Goal: Task Accomplishment & Management: Manage account settings

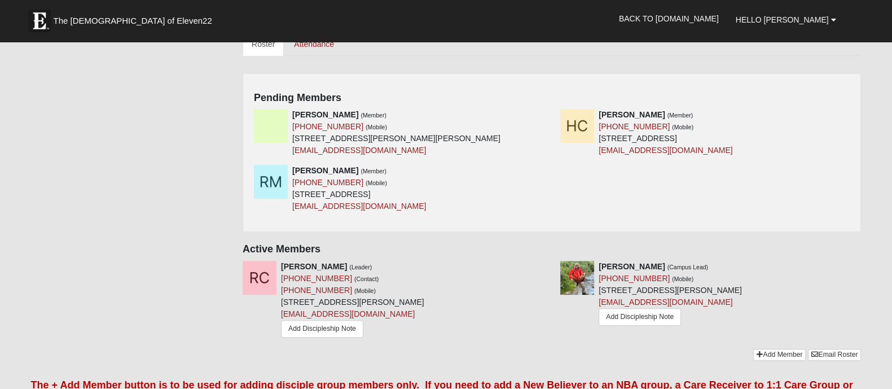
scroll to position [423, 0]
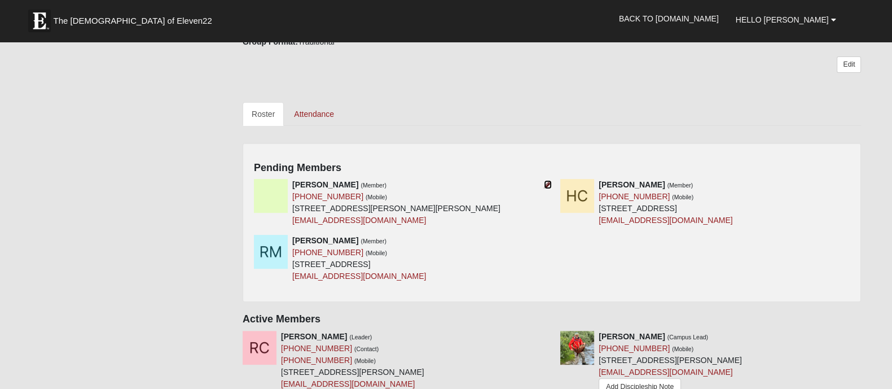
click at [549, 183] on icon at bounding box center [548, 185] width 8 height 8
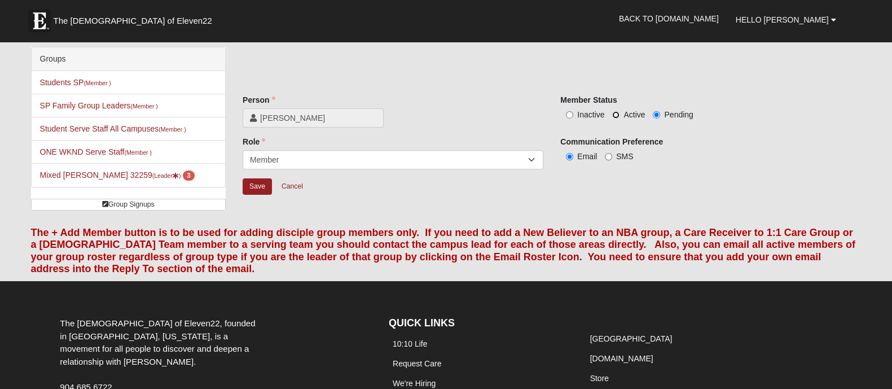
click at [617, 114] on input "Active" at bounding box center [615, 114] width 7 height 7
radio input "true"
click at [611, 154] on input "SMS" at bounding box center [608, 156] width 7 height 7
radio input "true"
click at [256, 185] on input "Save" at bounding box center [257, 186] width 29 height 16
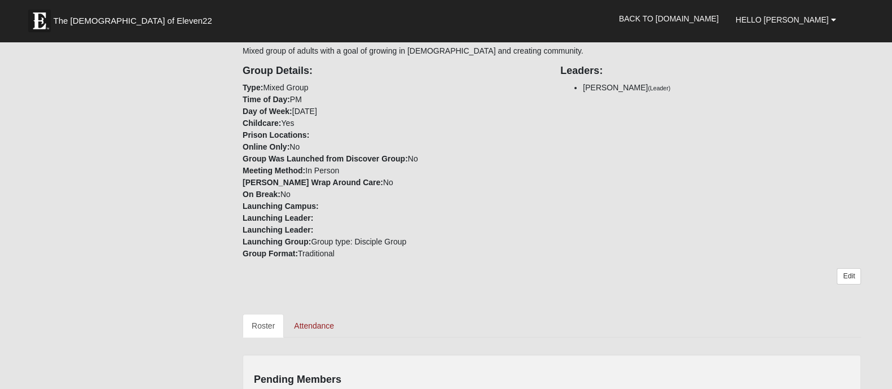
scroll to position [423, 0]
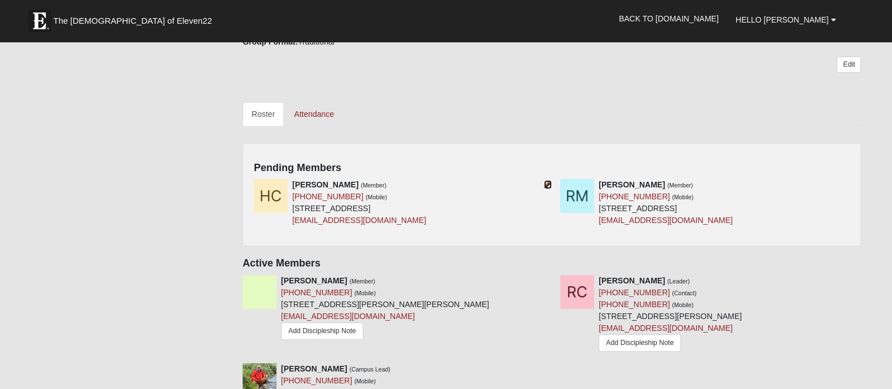
click at [546, 187] on icon at bounding box center [548, 185] width 8 height 8
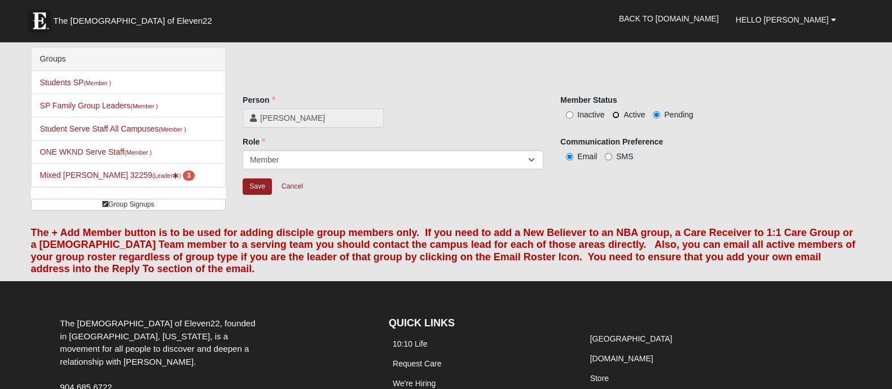
click at [619, 113] on input "Active" at bounding box center [615, 114] width 7 height 7
radio input "true"
click at [263, 185] on input "Save" at bounding box center [257, 186] width 29 height 16
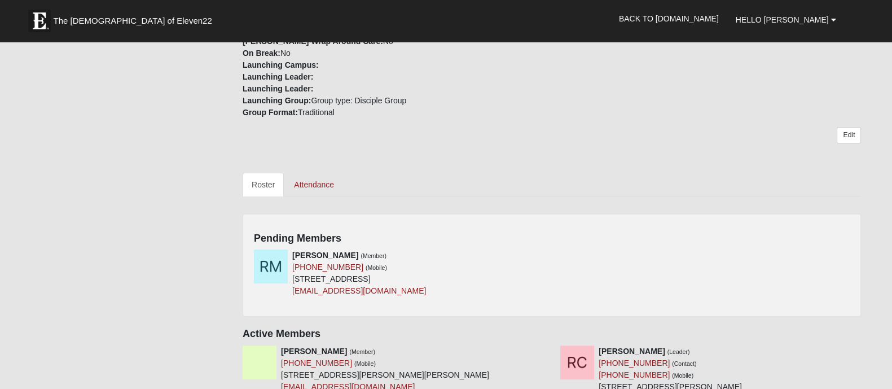
scroll to position [493, 0]
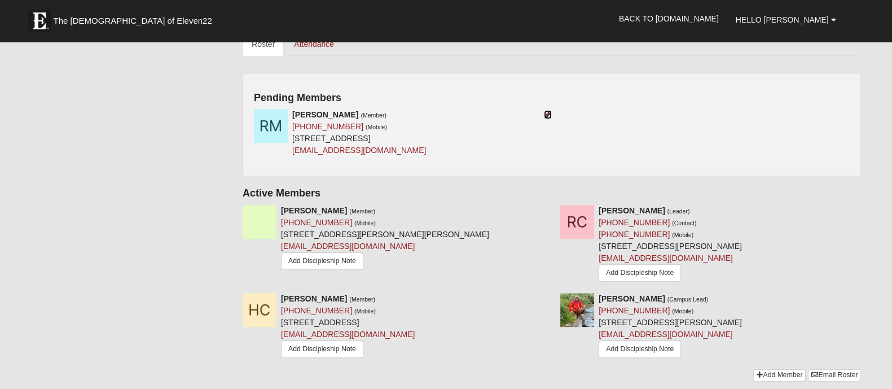
click at [547, 113] on icon at bounding box center [548, 115] width 8 height 8
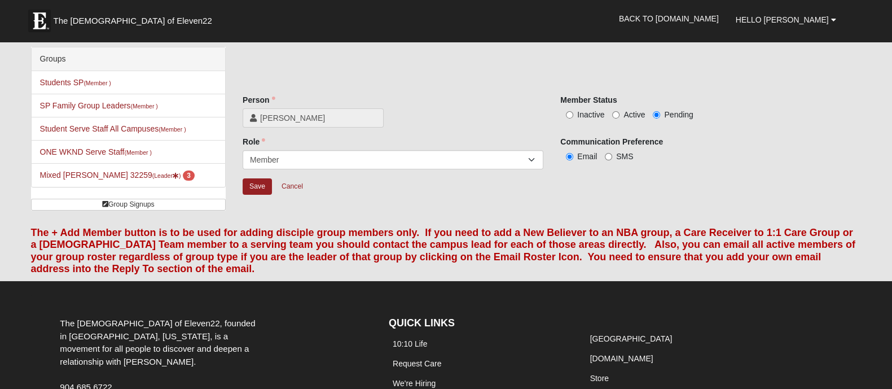
click at [620, 114] on label "Active" at bounding box center [628, 114] width 33 height 11
click at [620, 114] on input "Active" at bounding box center [615, 114] width 7 height 7
radio input "true"
click at [253, 191] on input "Save" at bounding box center [257, 186] width 29 height 16
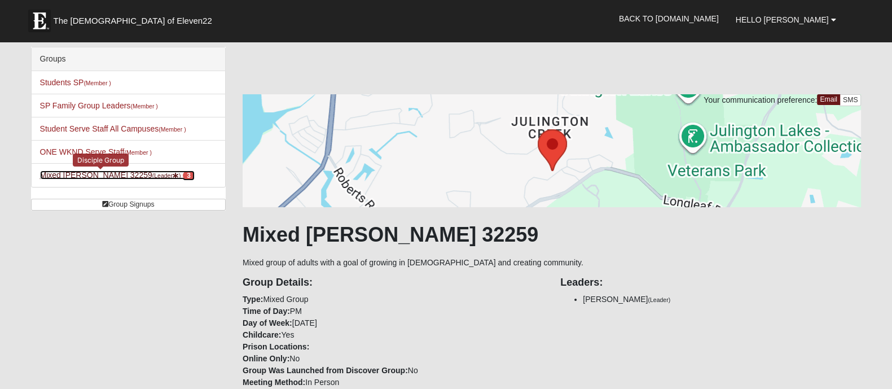
click at [104, 174] on link "Mixed Carper 32259 (Leader ) 3" at bounding box center [117, 174] width 155 height 9
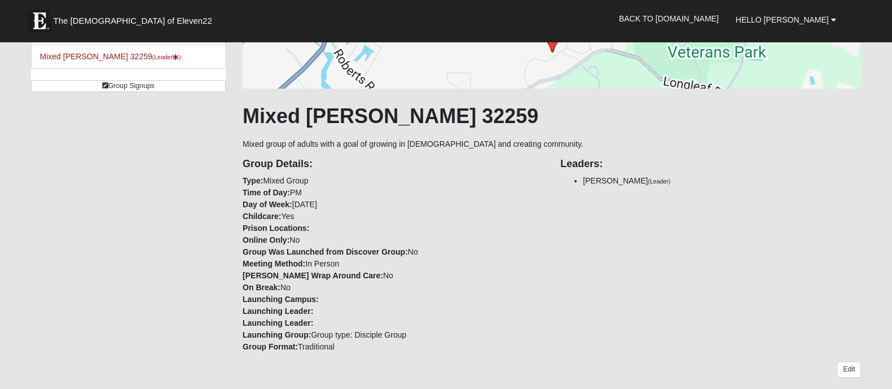
scroll to position [141, 0]
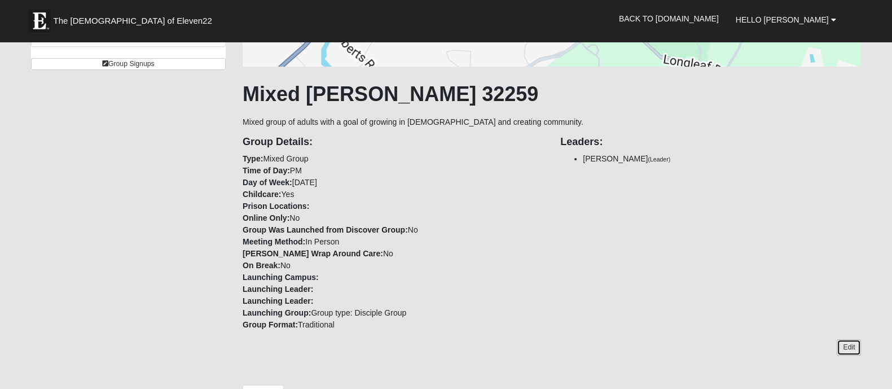
click at [860, 351] on link "Edit" at bounding box center [849, 347] width 24 height 16
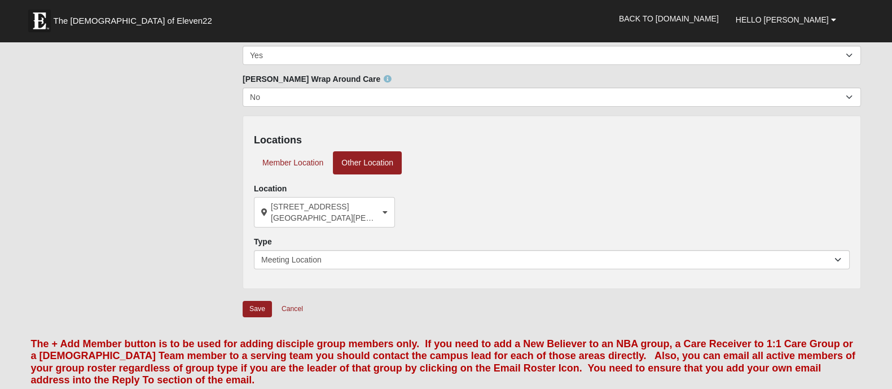
scroll to position [282, 0]
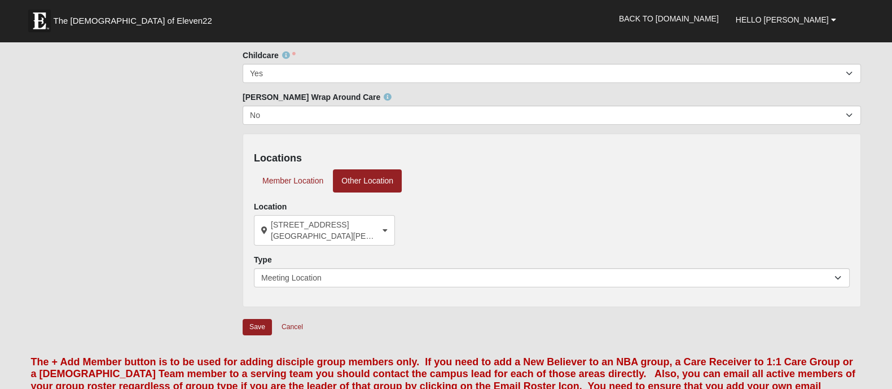
click at [477, 286] on div "Locations Member Location Other Location Location [STREET_ADDRESS][PERSON_NAME]…" at bounding box center [552, 220] width 619 height 174
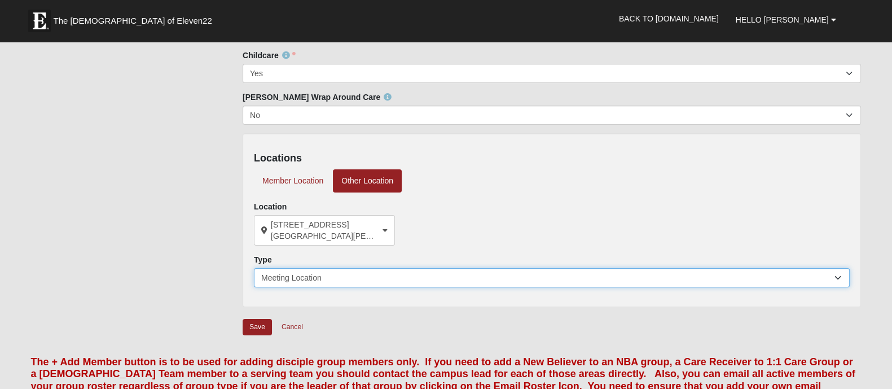
click at [470, 278] on select "Meeting Location" at bounding box center [552, 277] width 596 height 19
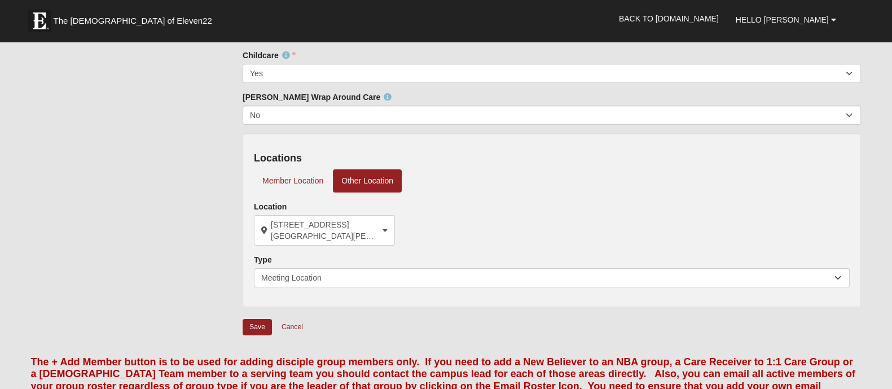
click at [502, 249] on div "Locations Member Location Other Location Location [STREET_ADDRESS][PERSON_NAME]…" at bounding box center [552, 220] width 619 height 174
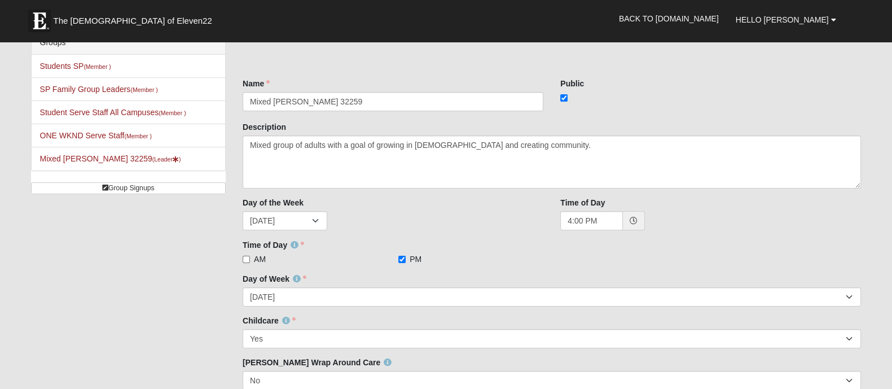
scroll to position [0, 0]
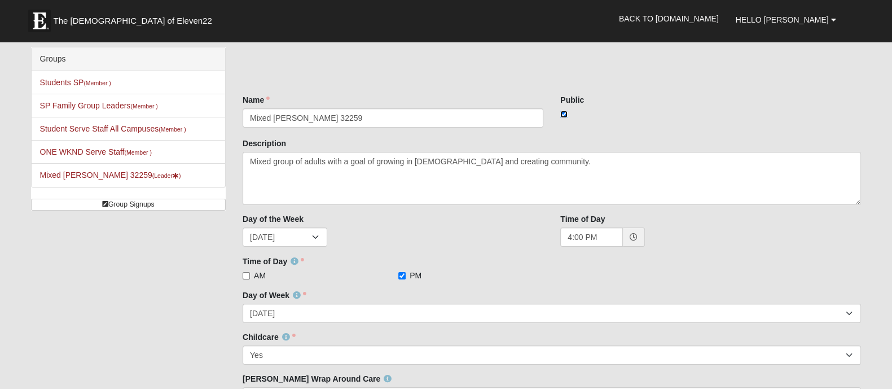
click at [562, 111] on input "checkbox" at bounding box center [563, 114] width 7 height 7
checkbox input "false"
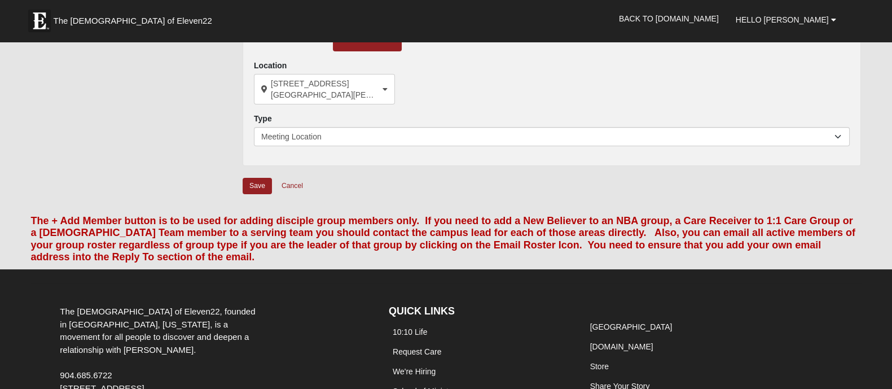
scroll to position [423, 0]
click at [261, 185] on input "Save" at bounding box center [257, 185] width 29 height 16
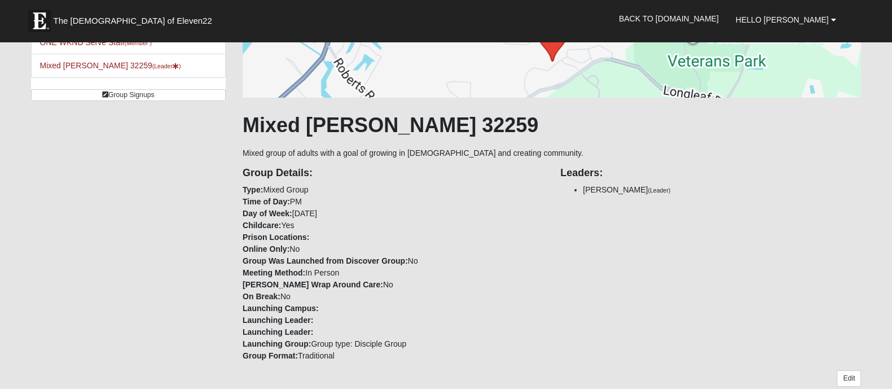
scroll to position [0, 0]
